Goal: Use online tool/utility: Utilize a website feature to perform a specific function

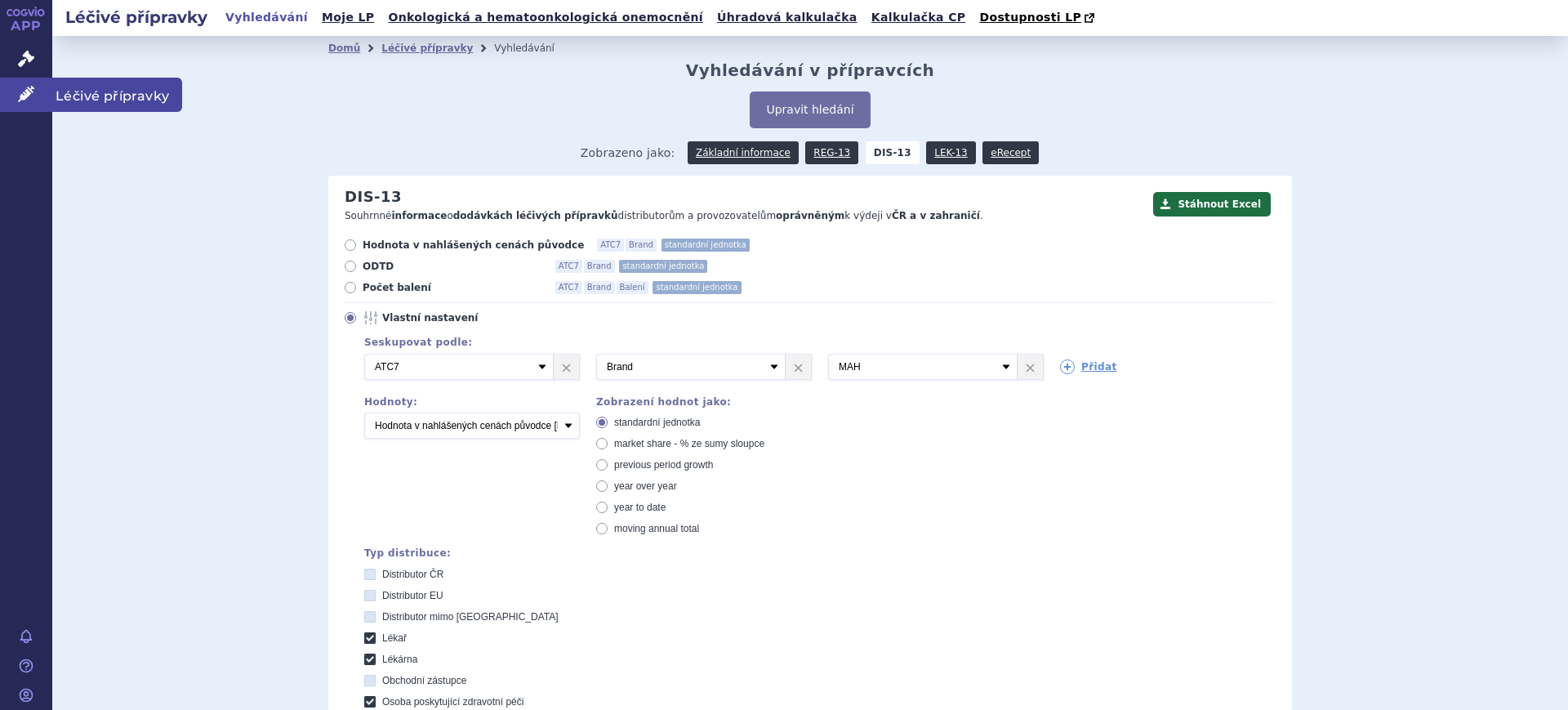
click at [29, 97] on icon at bounding box center [26, 94] width 16 height 16
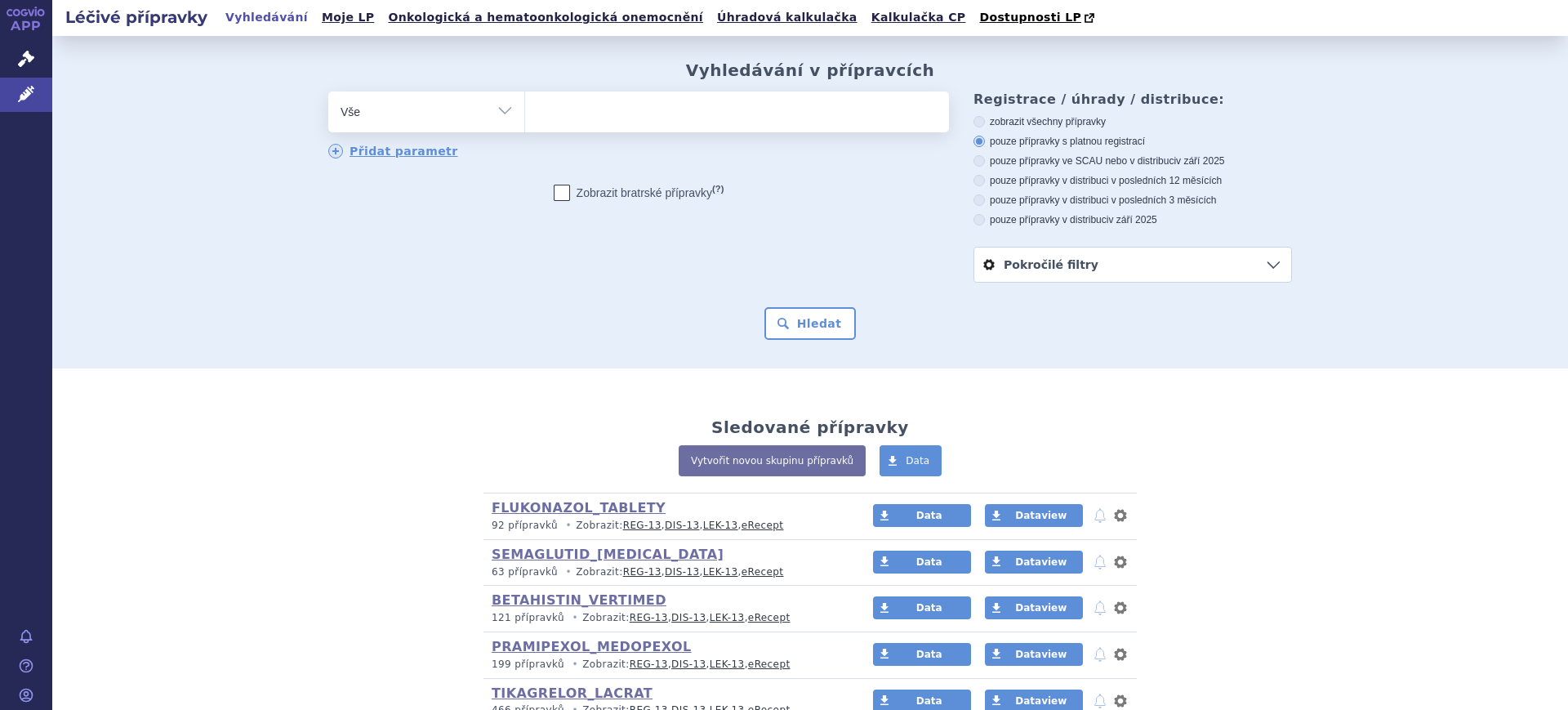
click at [419, 131] on div "odstranit Vše Přípravek/SUKL kód MAH VPOIS ATC/Aktivní látka" at bounding box center [638, 112] width 620 height 41
click at [427, 124] on select "Vše Přípravek/SUKL kód MAH VPOIS ATC/Aktivní látka Léková forma Síla" at bounding box center [426, 110] width 196 height 36
select select "filter-atc-group"
click at [328, 93] on select "Vše Přípravek/SUKL kód MAH VPOIS ATC/Aktivní látka Léková forma Síla" at bounding box center [426, 110] width 196 height 36
click at [601, 118] on ul at bounding box center [737, 109] width 424 height 35
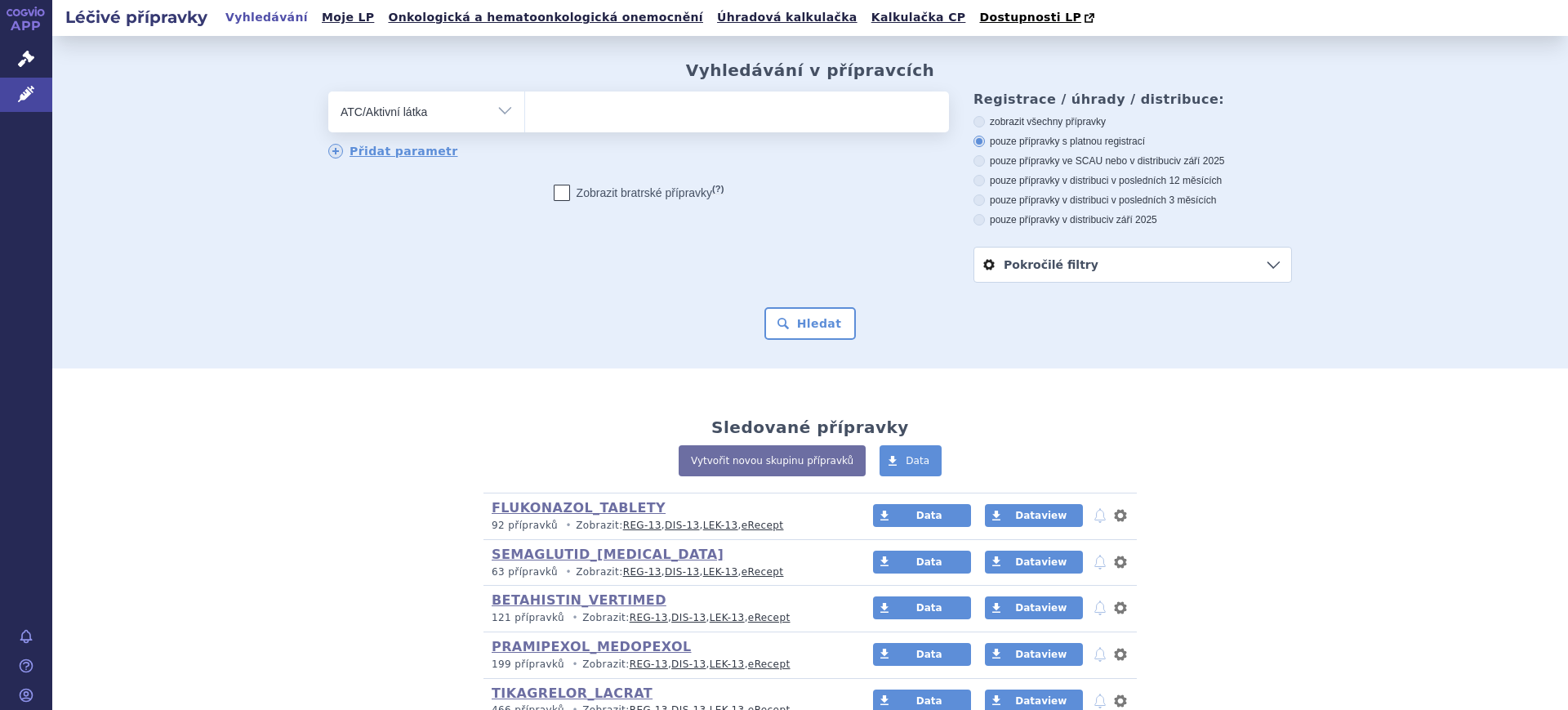
click at [525, 118] on select at bounding box center [524, 111] width 1 height 41
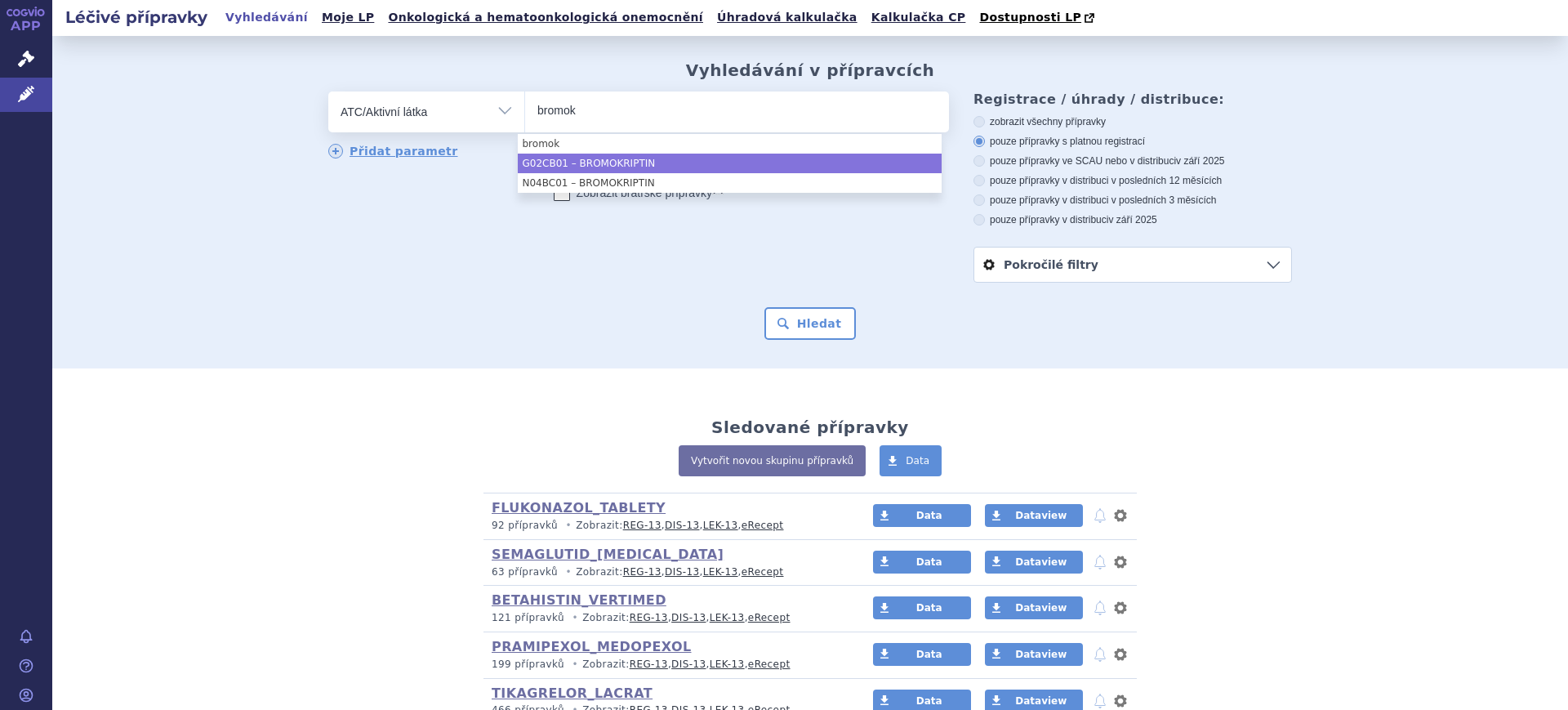
type input "bromok"
select select "G02CB01"
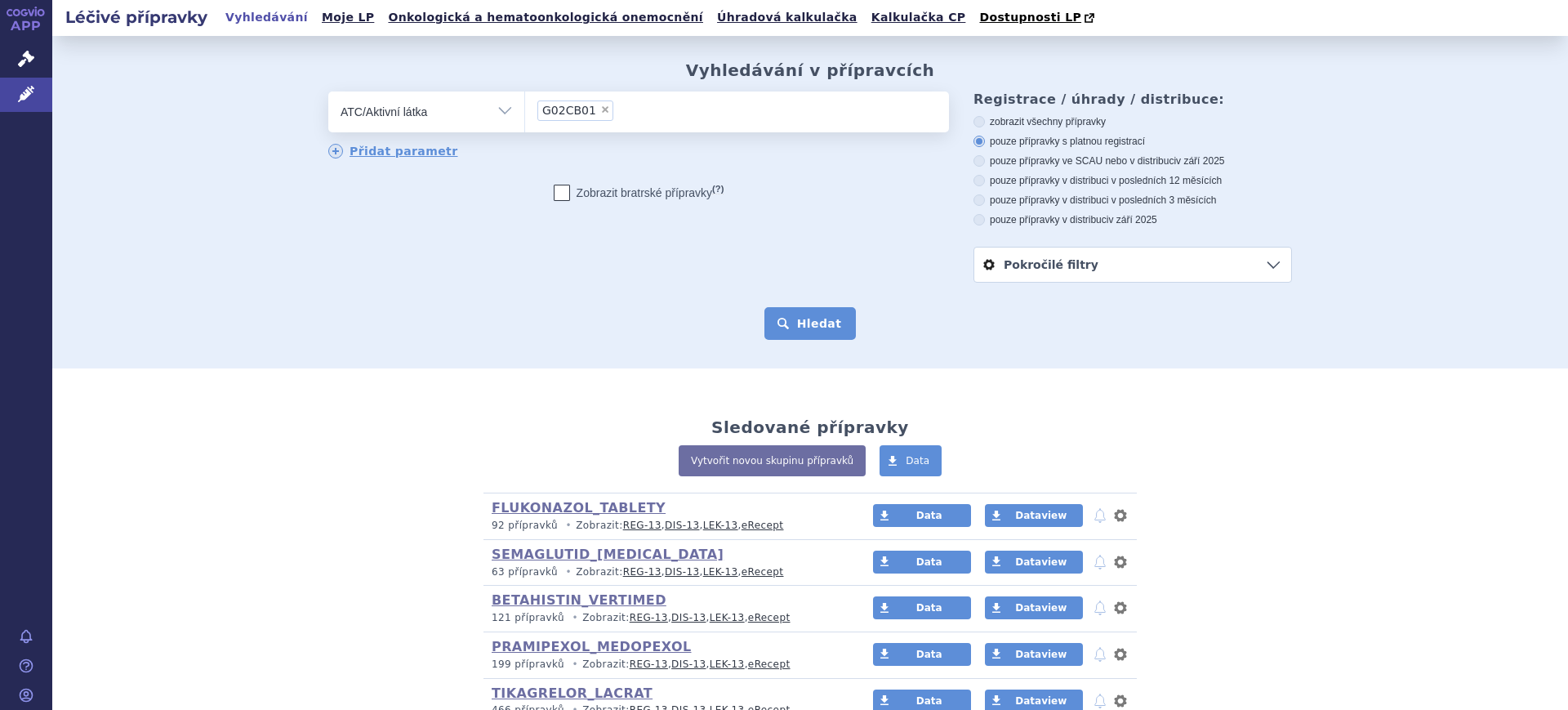
click at [818, 325] on button "Hledat" at bounding box center [810, 324] width 93 height 33
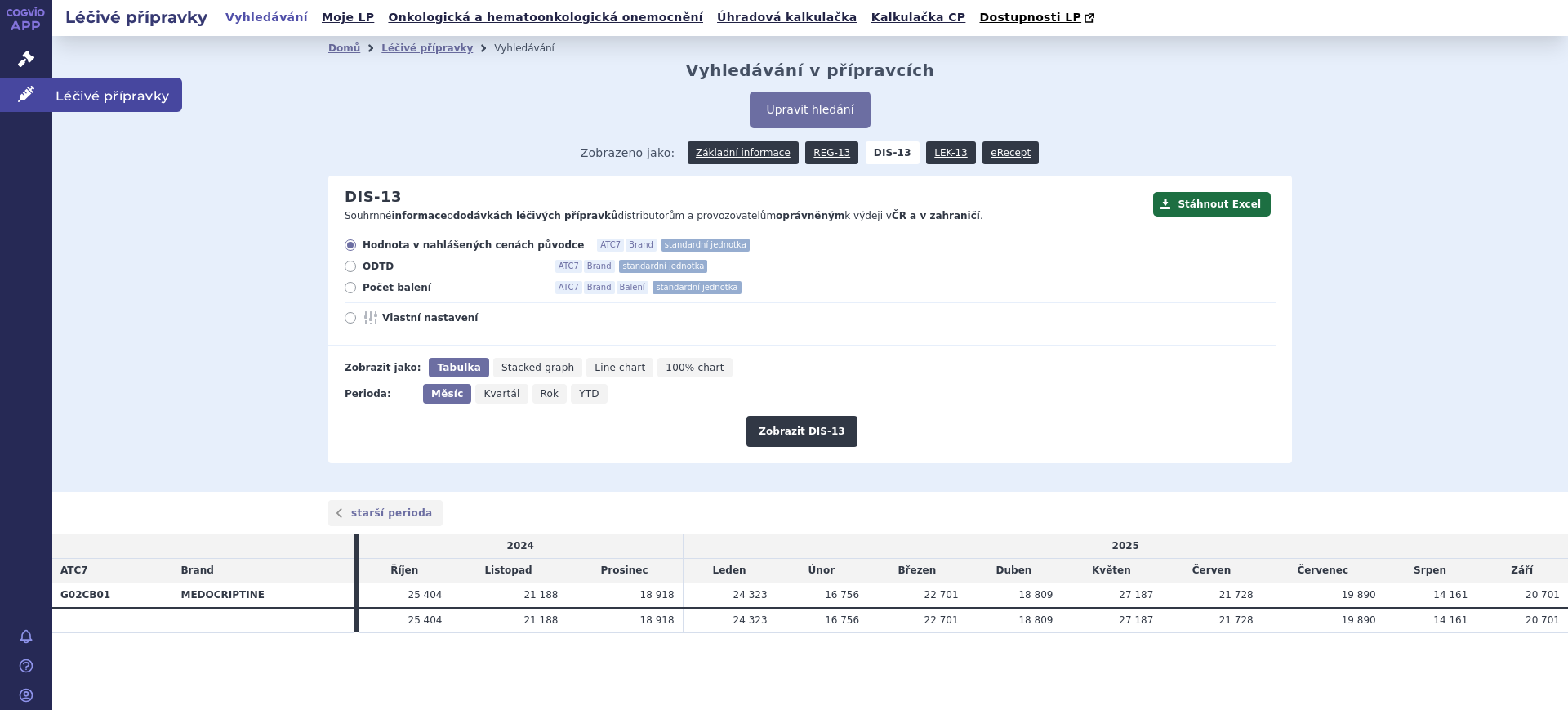
click at [29, 100] on link "Léčivé přípravky" at bounding box center [26, 95] width 52 height 35
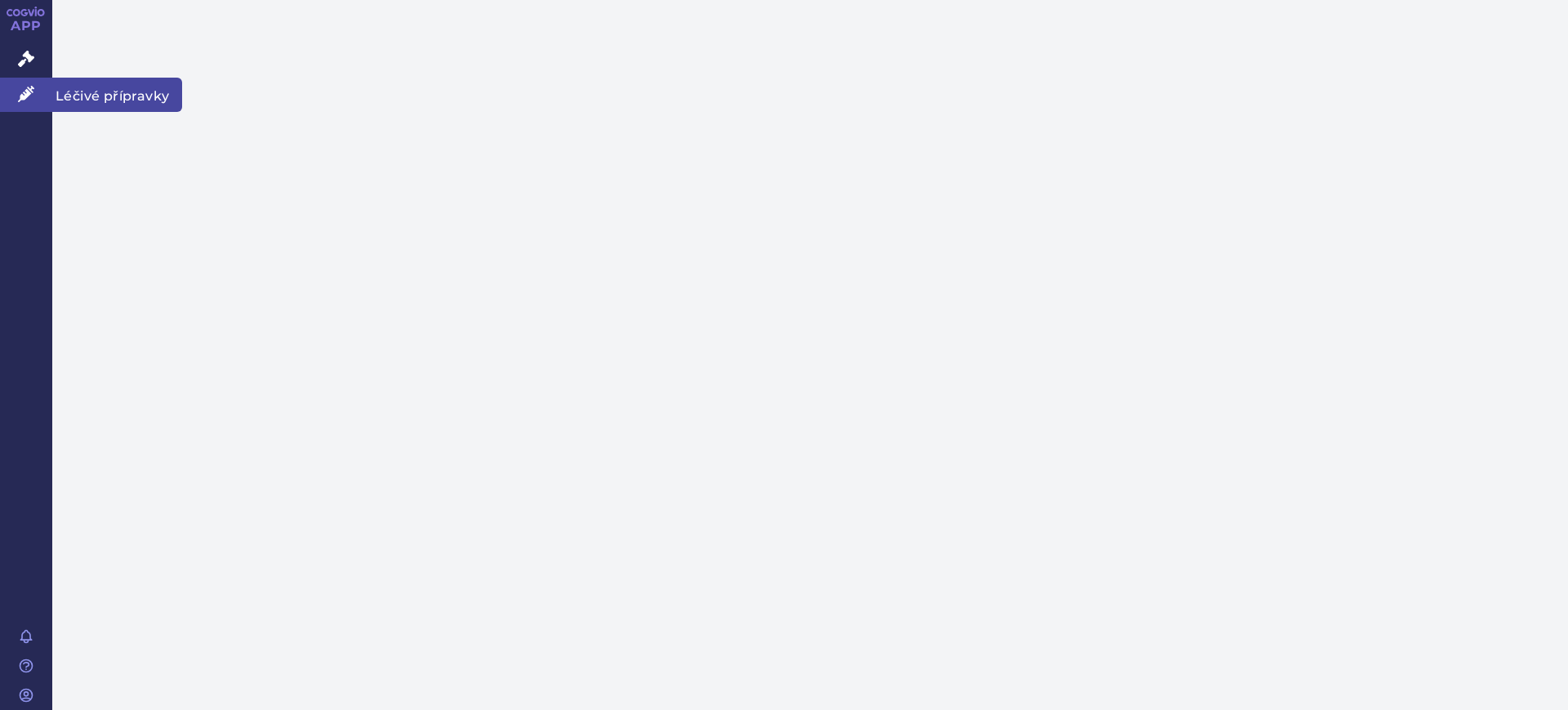
click at [32, 99] on icon at bounding box center [26, 94] width 16 height 16
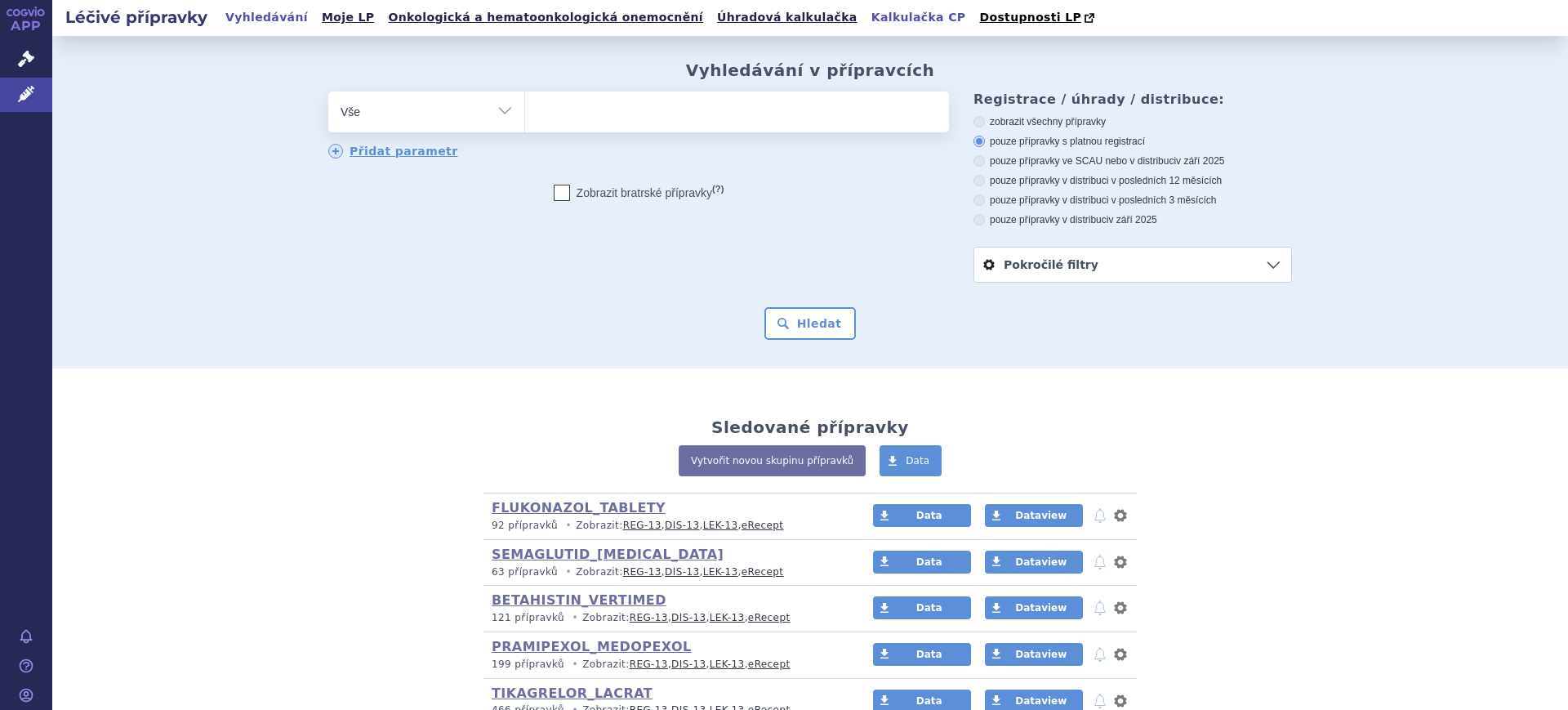
click at [866, 22] on link "Kalkulačka CP" at bounding box center [918, 17] width 105 height 22
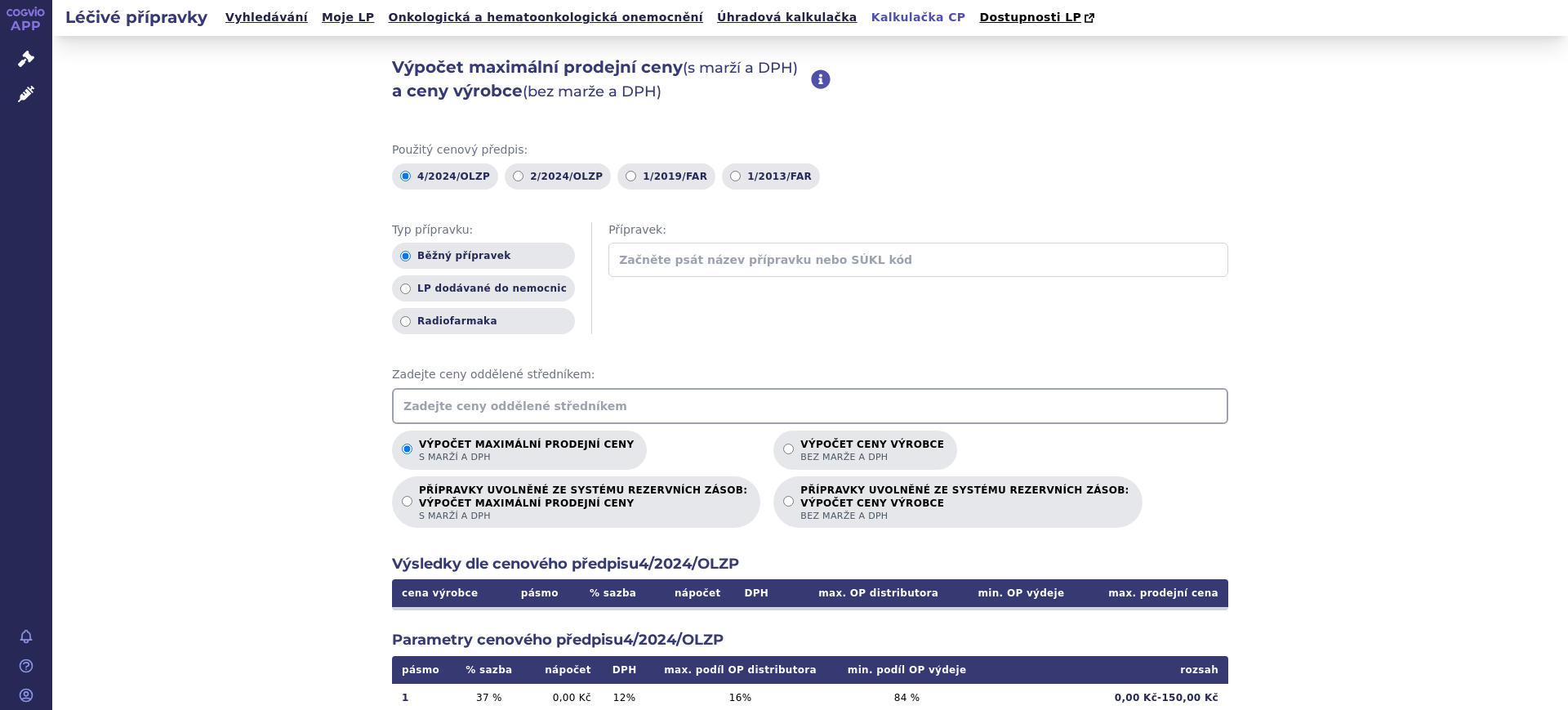
click at [552, 410] on input "text" at bounding box center [810, 406] width 836 height 36
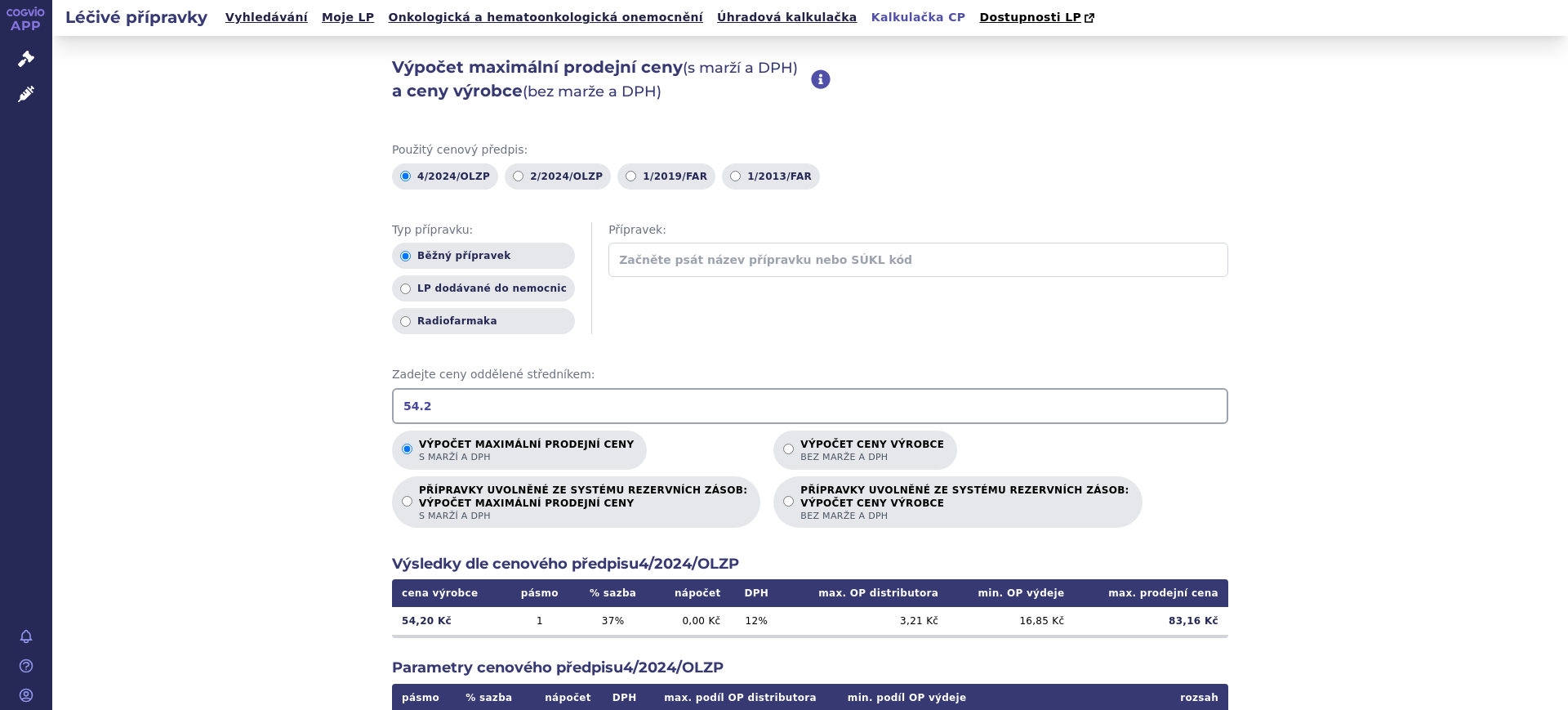
type input "54.2"
drag, startPoint x: 461, startPoint y: 409, endPoint x: 260, endPoint y: 413, distance: 201.0
click at [260, 413] on div "Výpočet maximální prodejní ceny (s marží a DPH) a ceny výrobce (bez marže a DPH…" at bounding box center [809, 513] width 1515 height 953
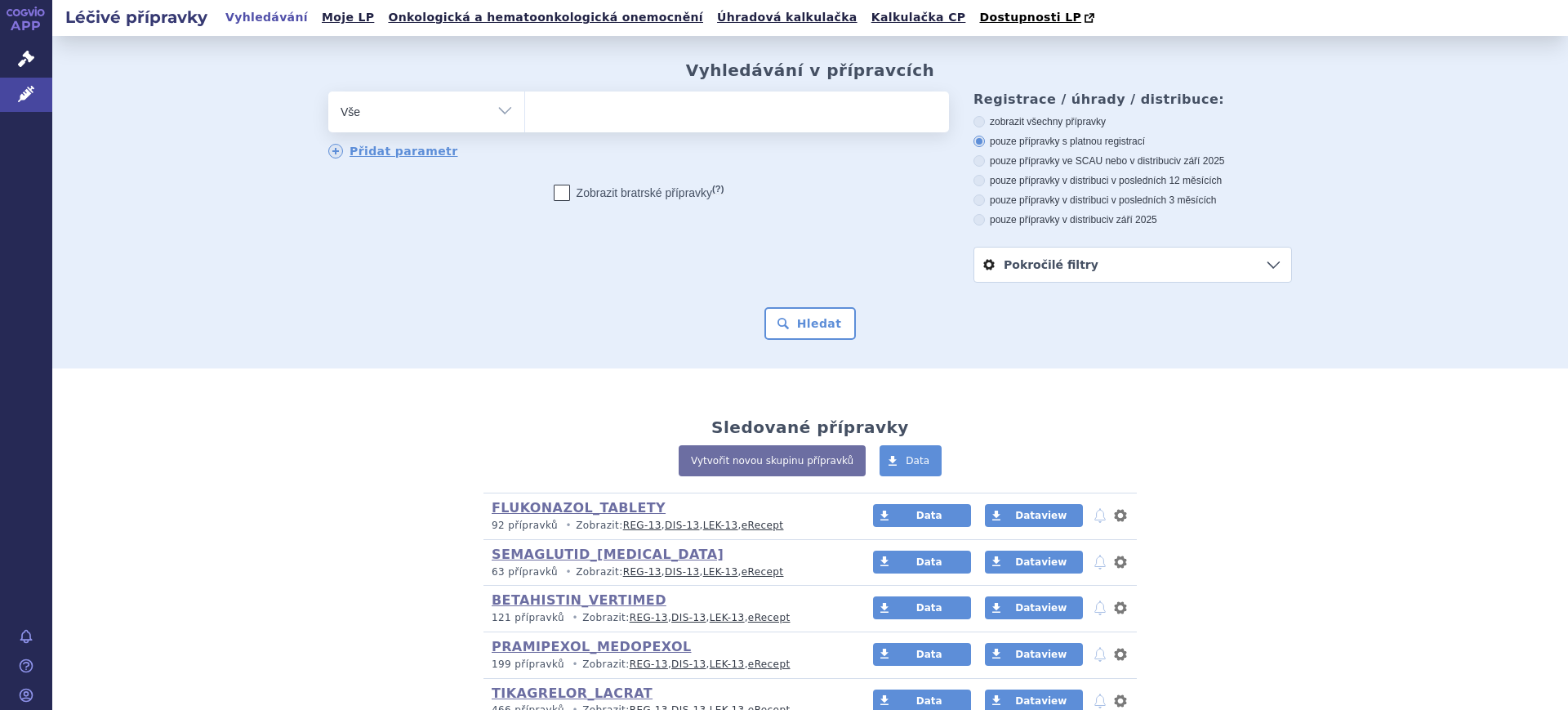
select select "filter-product"
click at [328, 93] on select "Vše Přípravek/SUKL kód MAH VPOIS ATC/Aktivní látka Léková forma Síla" at bounding box center [426, 110] width 196 height 36
click at [594, 124] on ul at bounding box center [737, 109] width 424 height 35
click at [525, 124] on select at bounding box center [524, 111] width 1 height 41
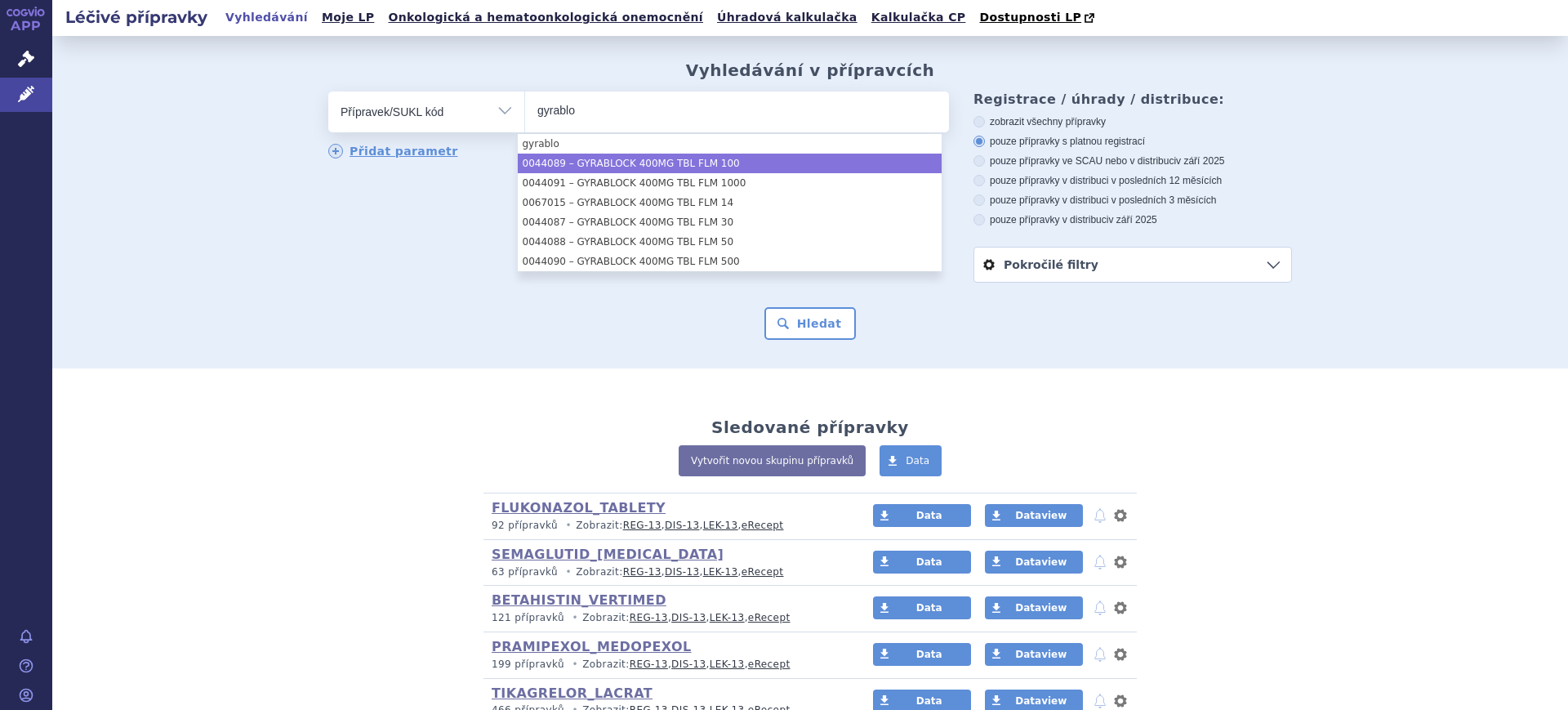
type input "gyrablo"
select select "9cd5d655-5317-4972-9b8b-0852893d5254"
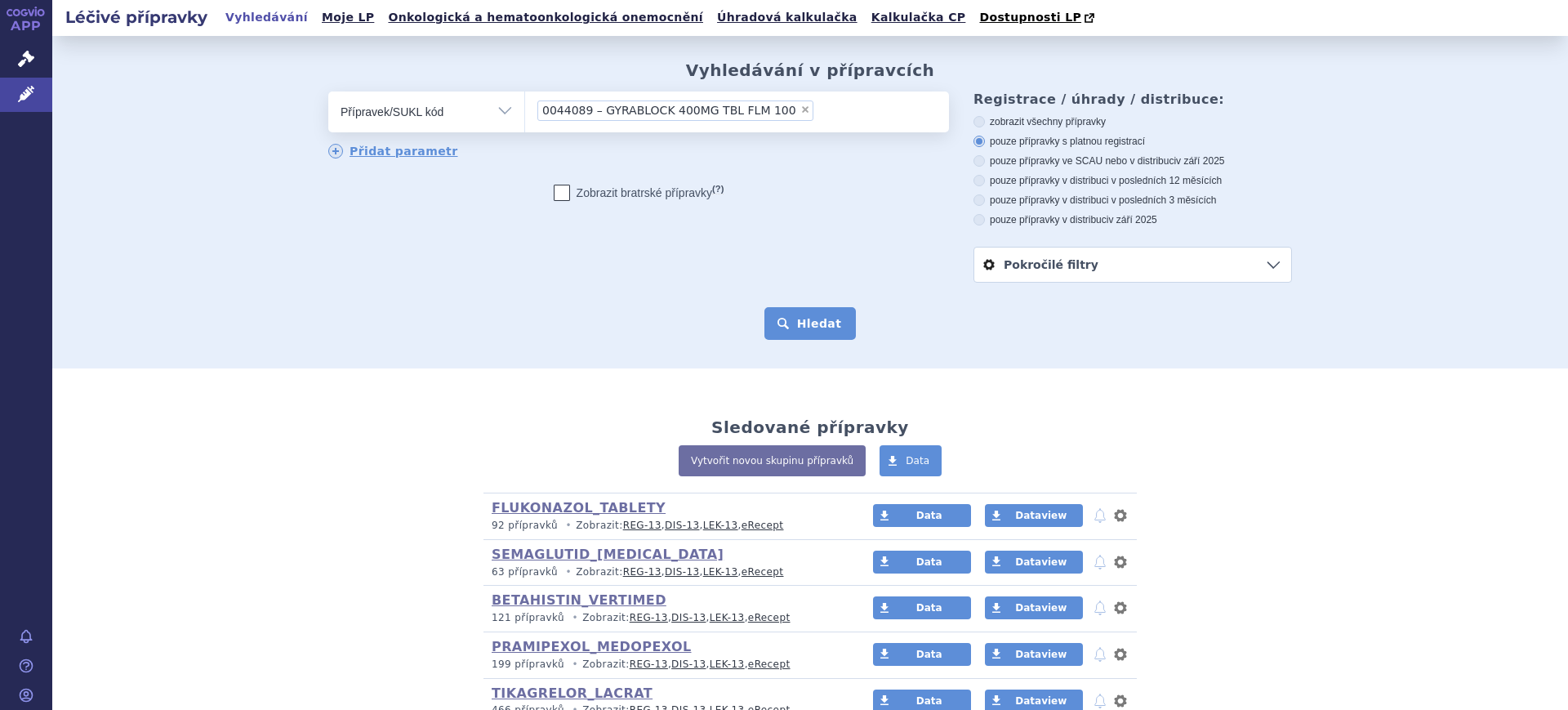
click at [775, 317] on button "Hledat" at bounding box center [810, 324] width 93 height 33
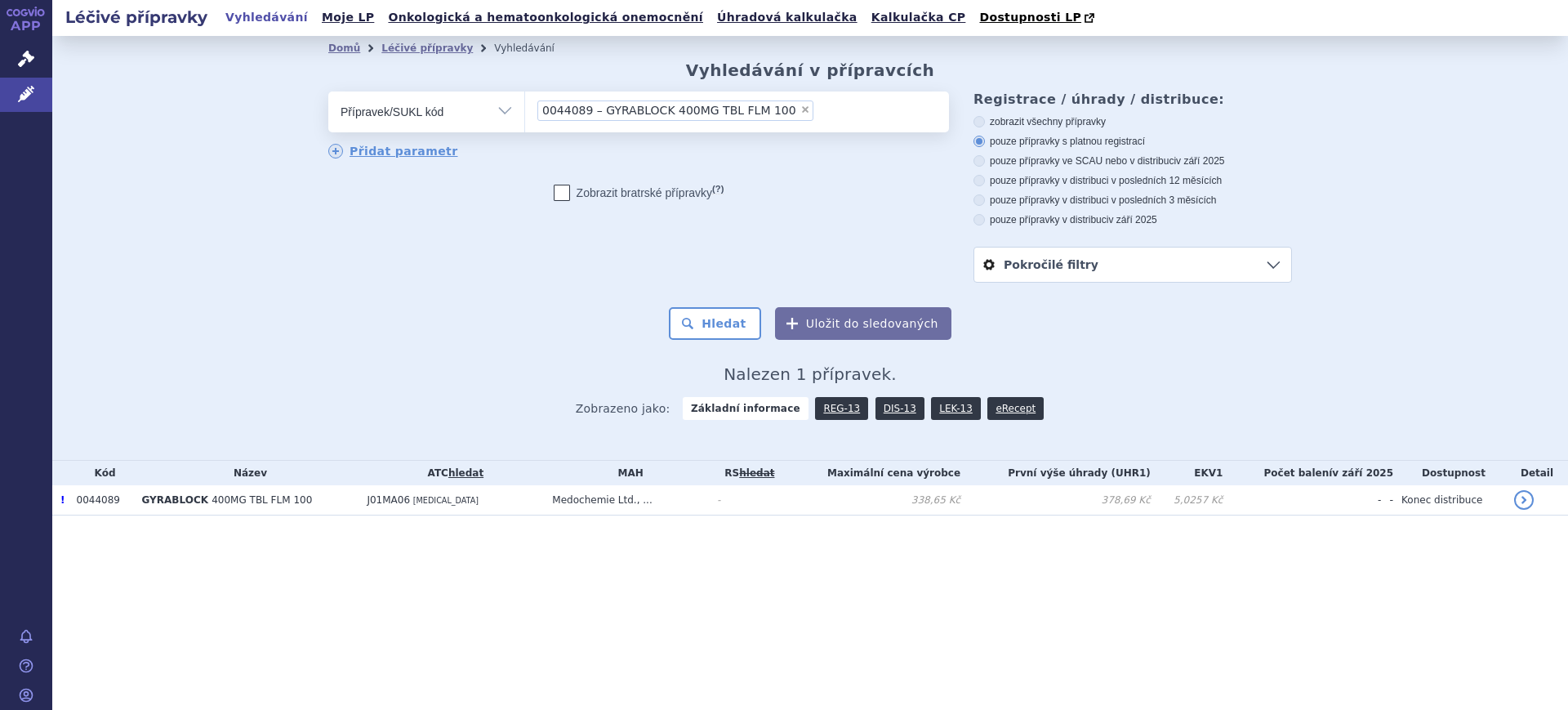
click at [506, 108] on select "Vše Přípravek/SUKL kód MAH VPOIS ATC/Aktivní látka Léková forma Síla" at bounding box center [426, 110] width 196 height 36
select select "filter-atc-group"
click at [328, 93] on select "Vše Přípravek/SUKL kód MAH VPOIS ATC/Aktivní látka Léková forma Síla" at bounding box center [426, 110] width 196 height 36
click at [653, 108] on ul at bounding box center [737, 109] width 424 height 35
click at [525, 108] on select at bounding box center [524, 111] width 1 height 41
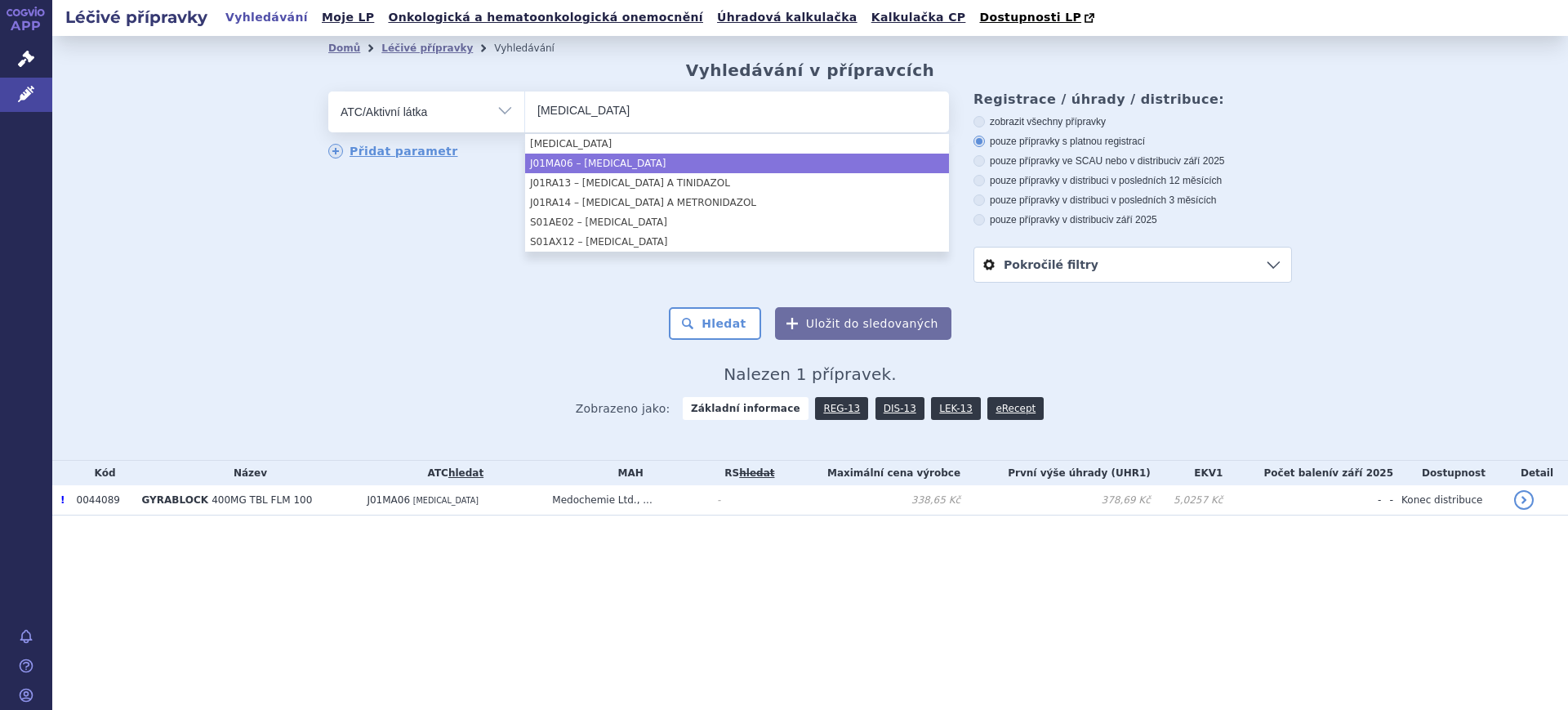
type input "norfloxacin"
select select "J01MA06"
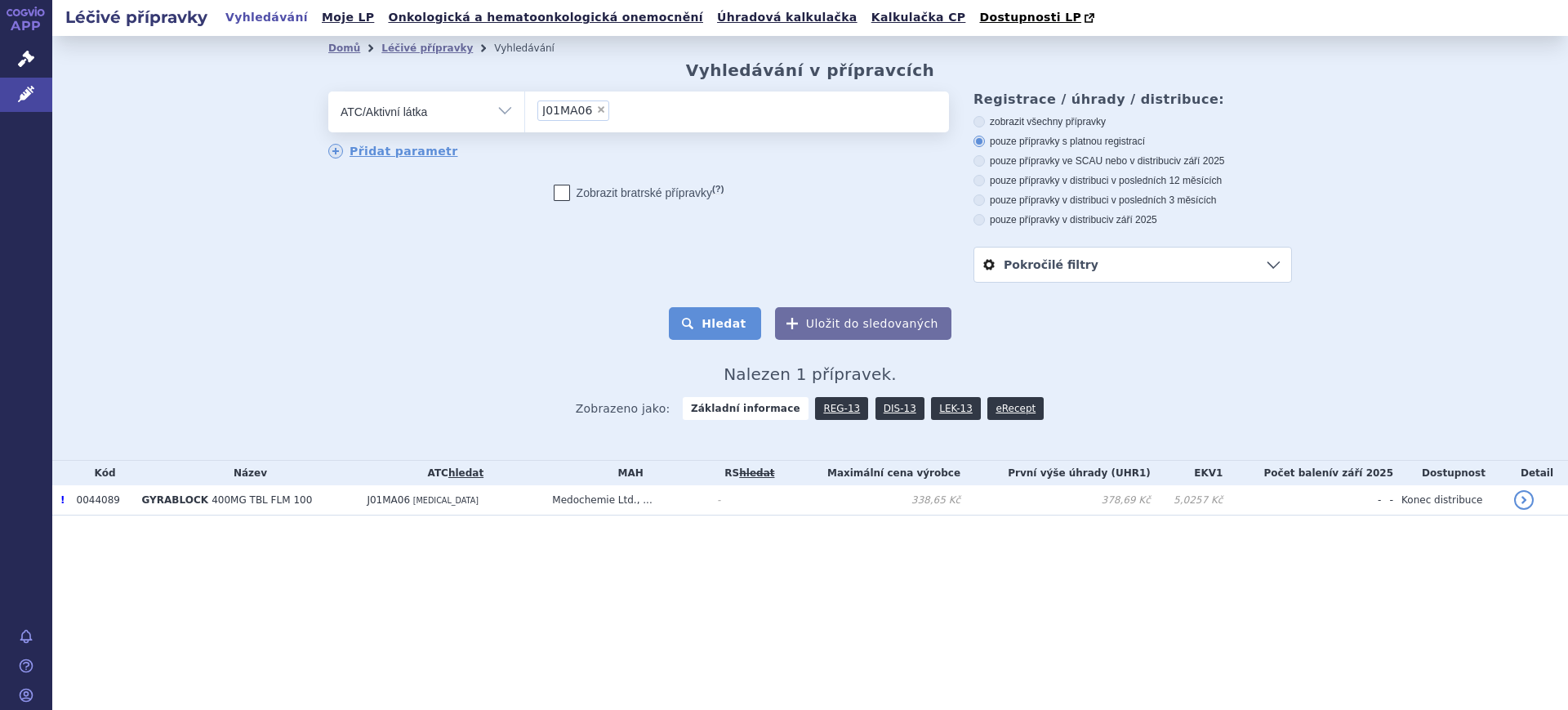
click at [731, 337] on button "Hledat" at bounding box center [715, 324] width 93 height 33
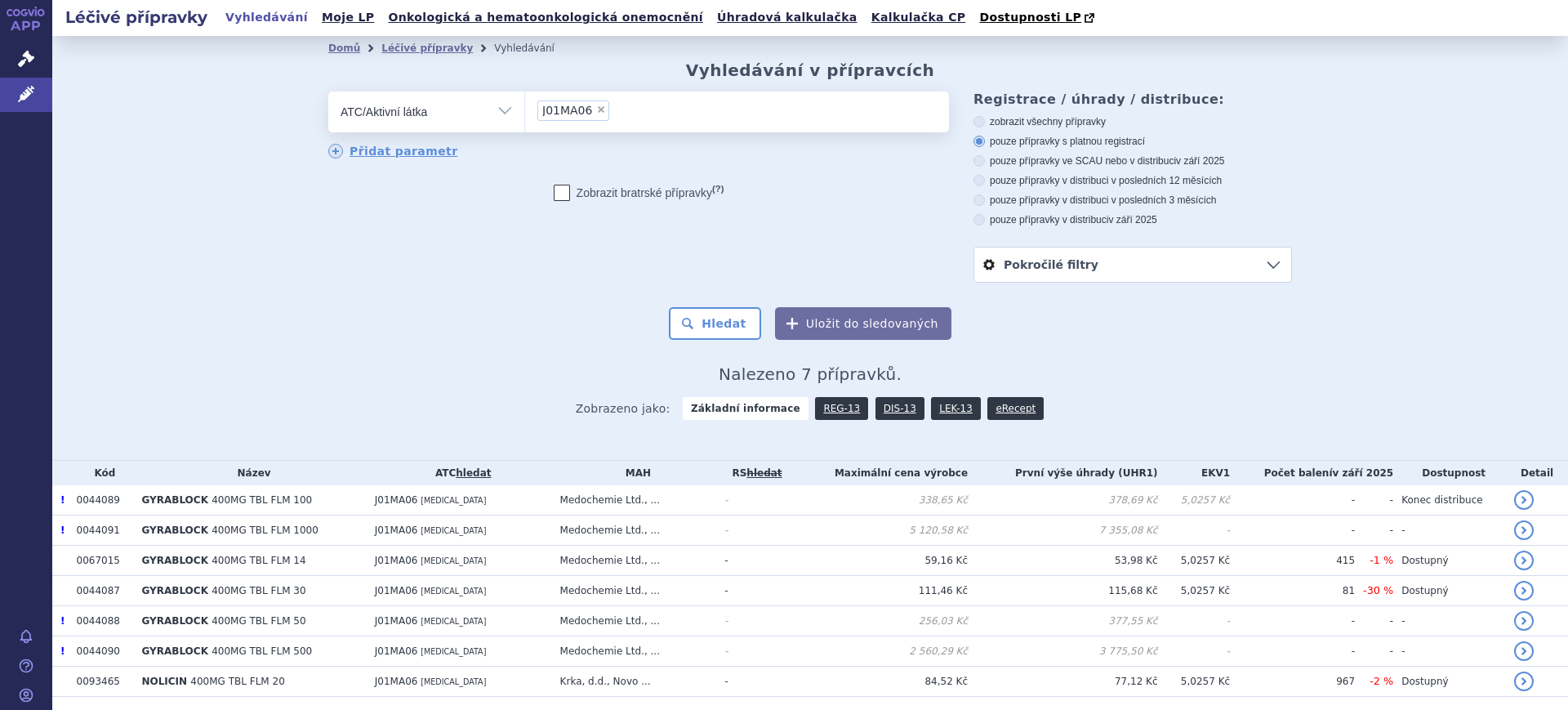
click at [885, 412] on link "DIS-13" at bounding box center [899, 409] width 49 height 23
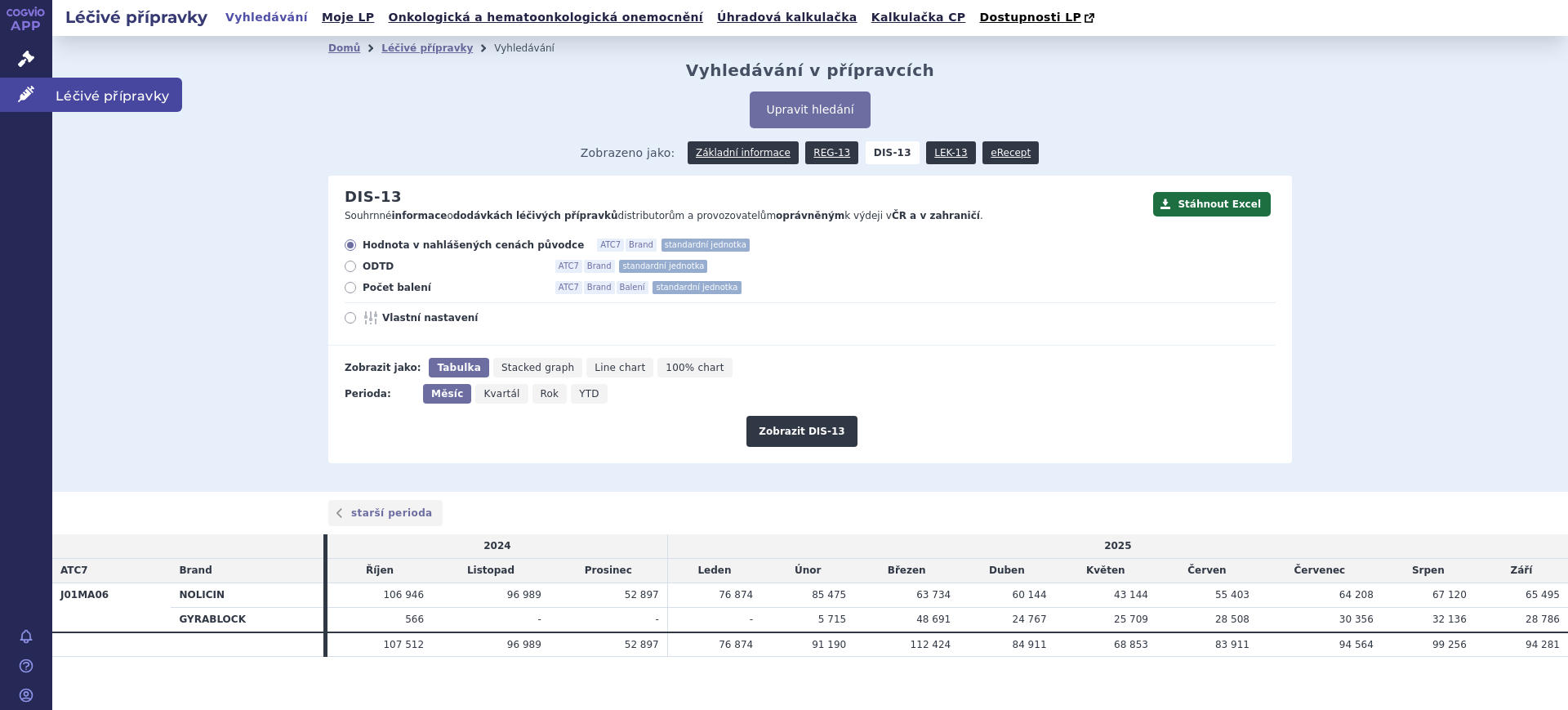
click at [20, 94] on icon at bounding box center [26, 94] width 16 height 16
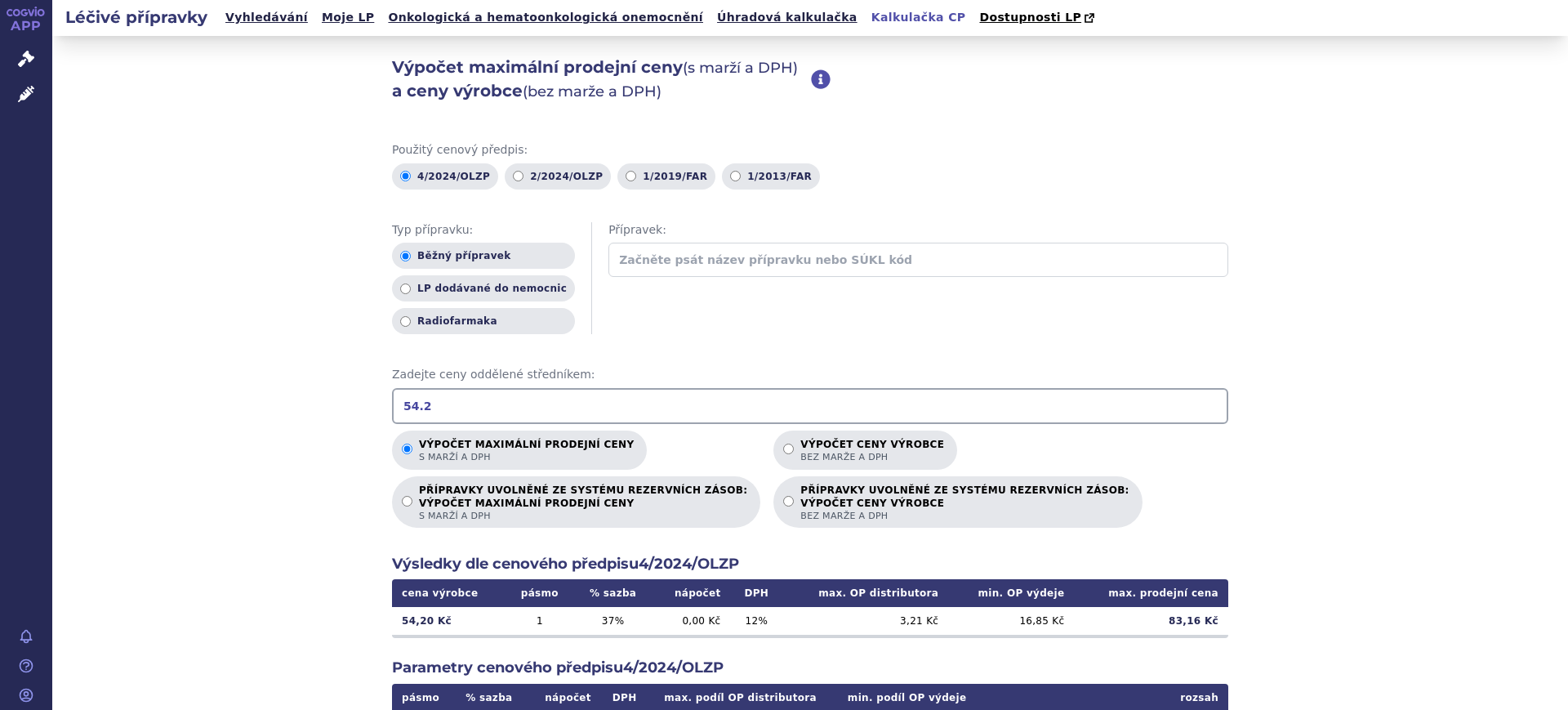
click at [1284, 458] on div "Výpočet maximální prodejní ceny (s marží a DPH) a ceny výrobce (bez marže a DPH…" at bounding box center [809, 513] width 1515 height 953
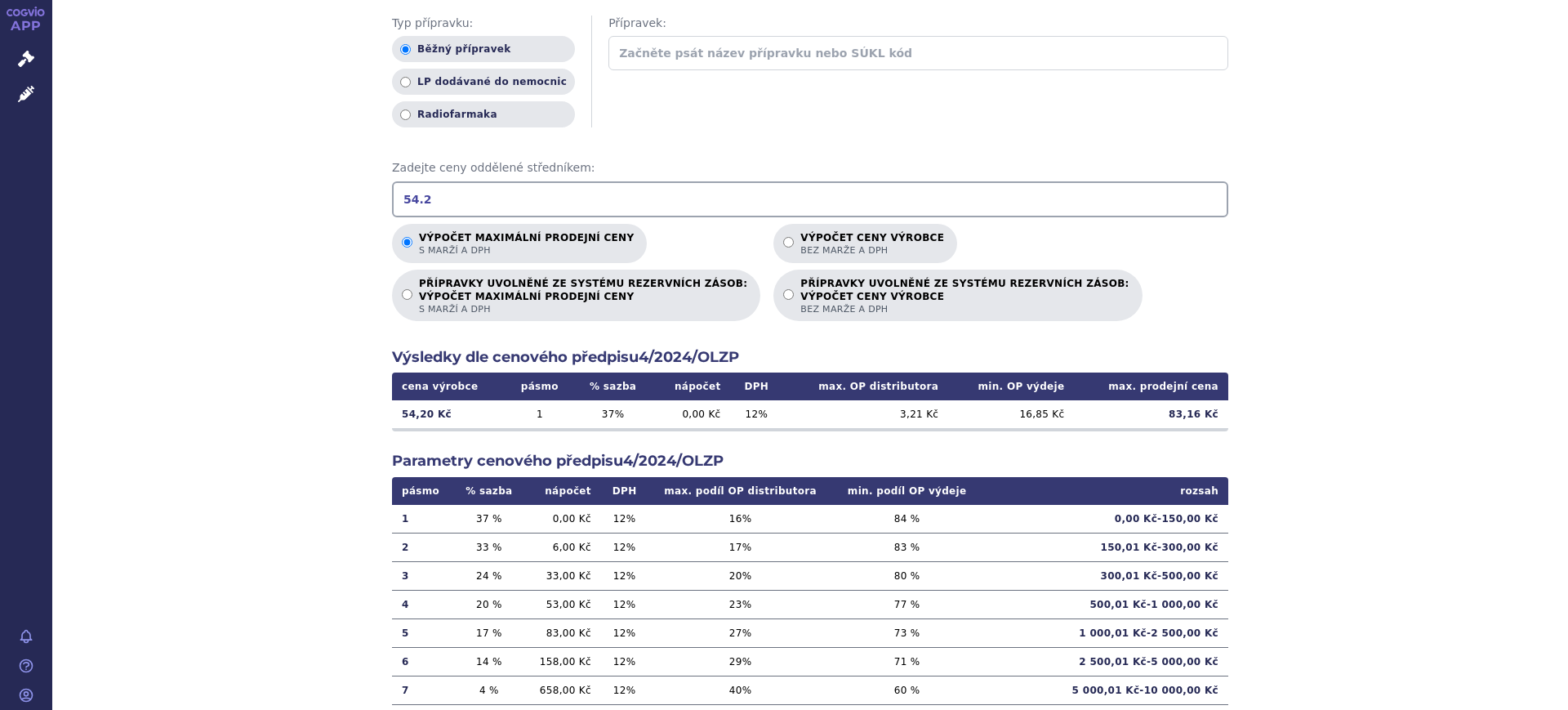
scroll to position [281, 0]
